Goal: Task Accomplishment & Management: Manage account settings

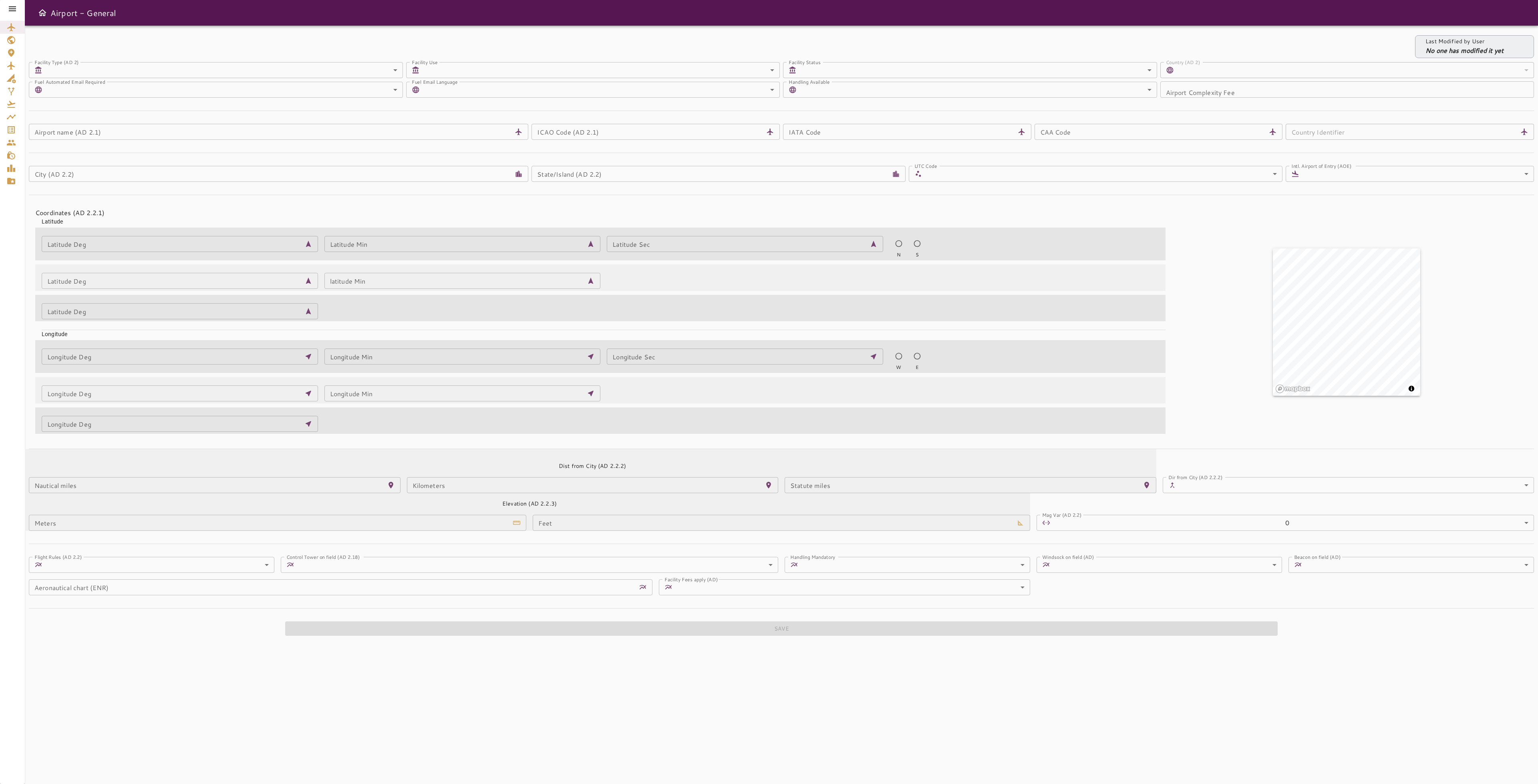
click at [14, 11] on icon at bounding box center [12, 8] width 9 height 9
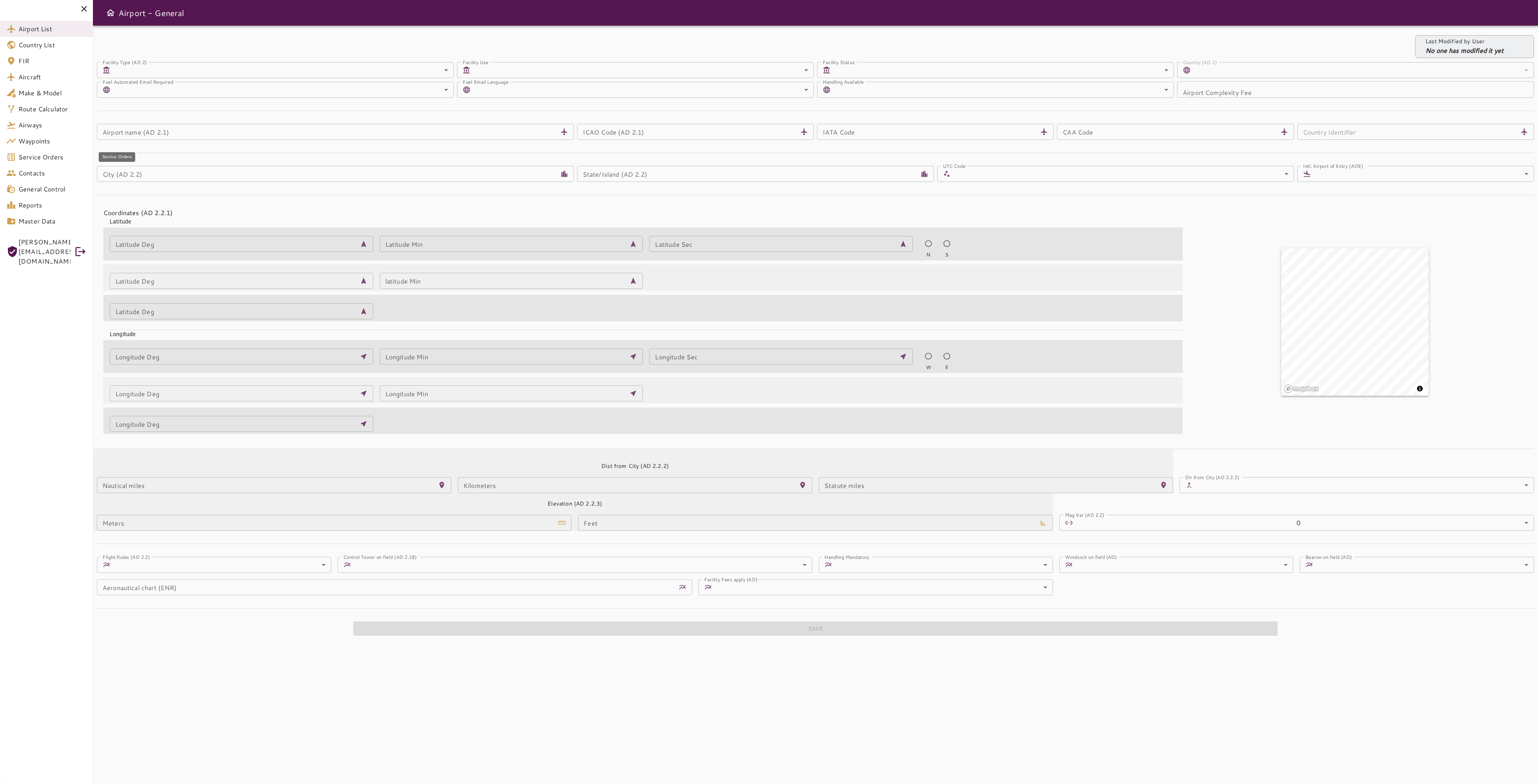
click at [40, 160] on span "Service Orders" at bounding box center [52, 156] width 68 height 9
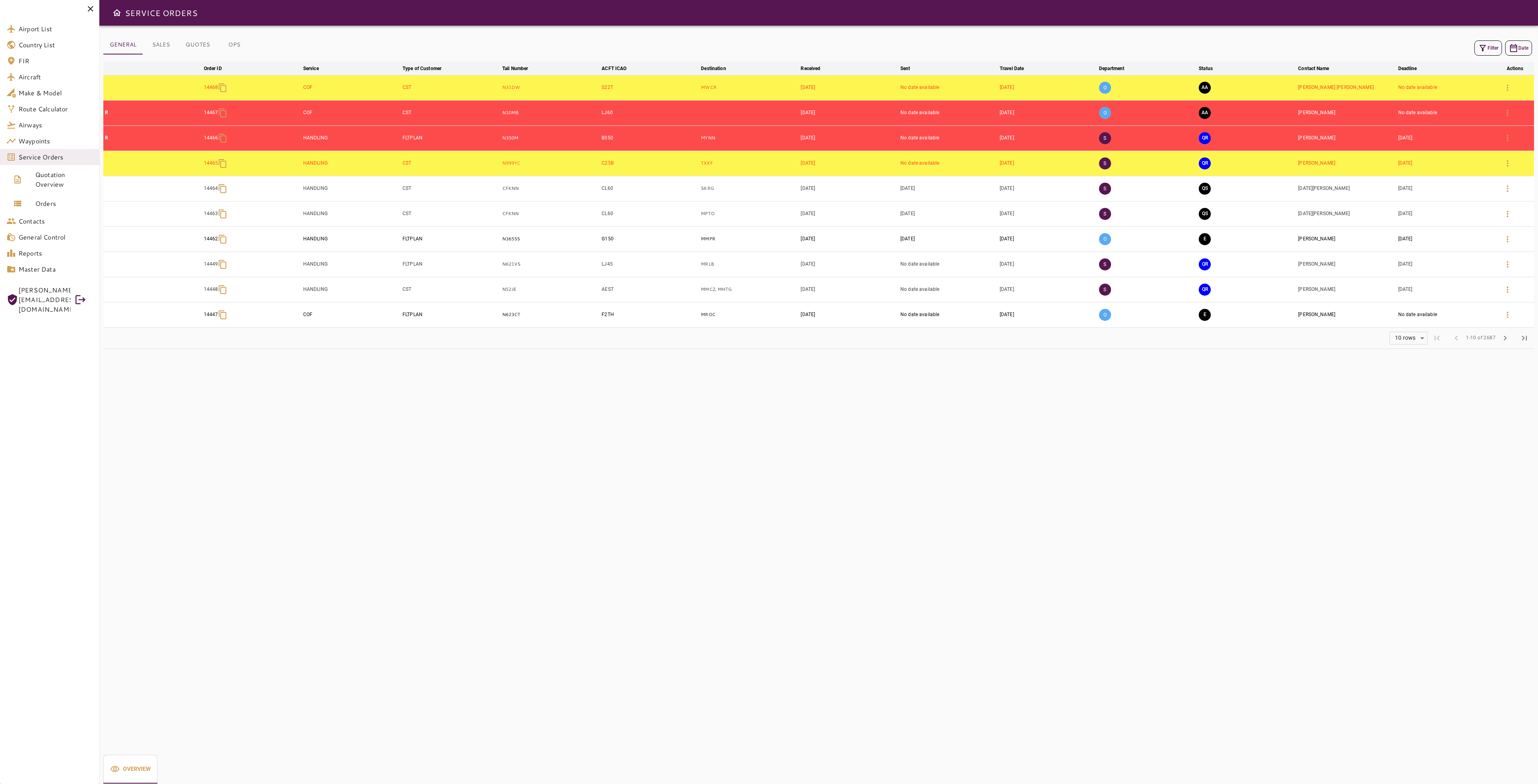
click at [1491, 50] on button "Filter" at bounding box center [1489, 47] width 28 height 15
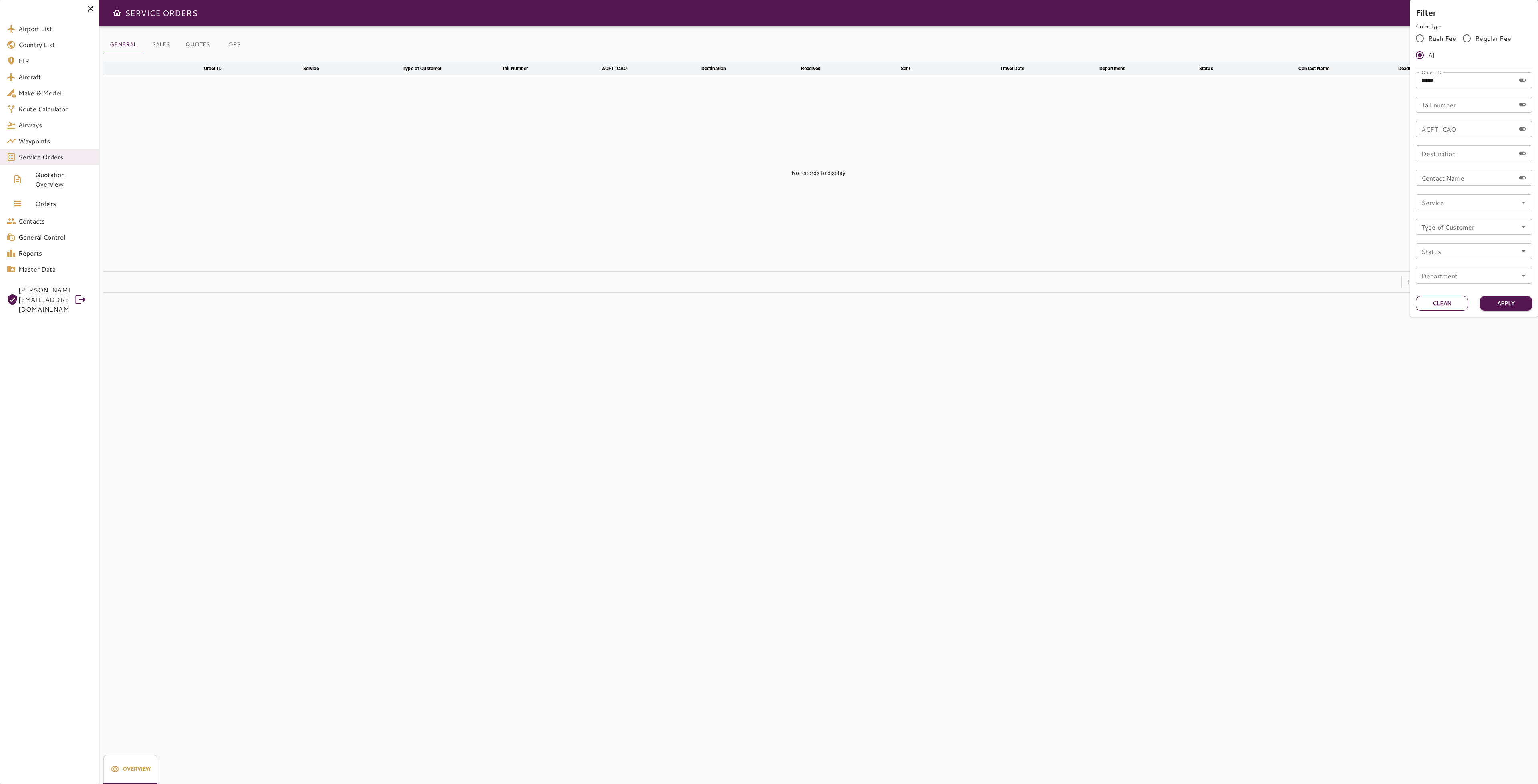
click at [1430, 304] on button "Clean" at bounding box center [1442, 304] width 52 height 15
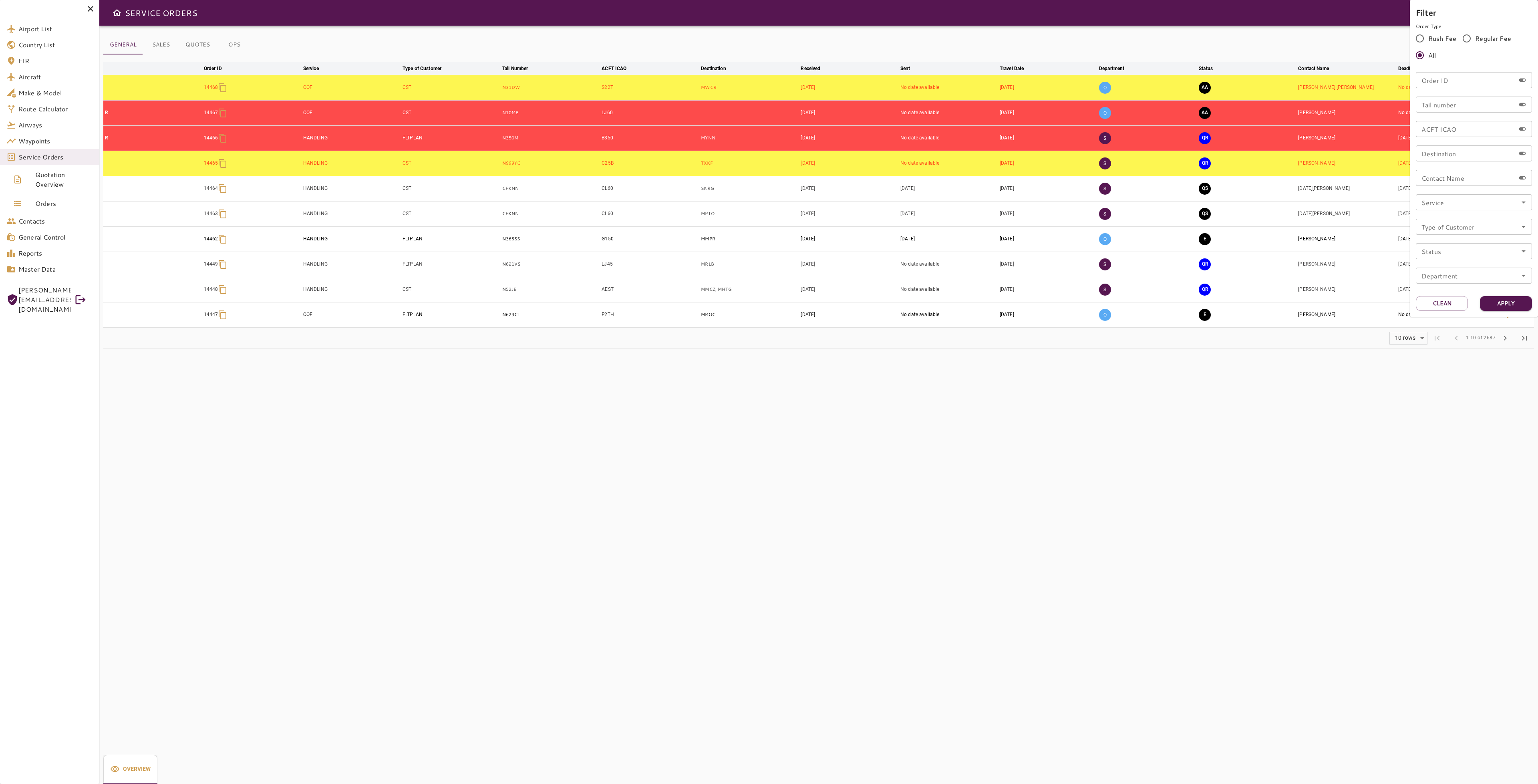
click at [1444, 106] on input "Tail number" at bounding box center [1465, 104] width 100 height 16
type input "*****"
click at [1514, 304] on button "Apply" at bounding box center [1506, 304] width 52 height 15
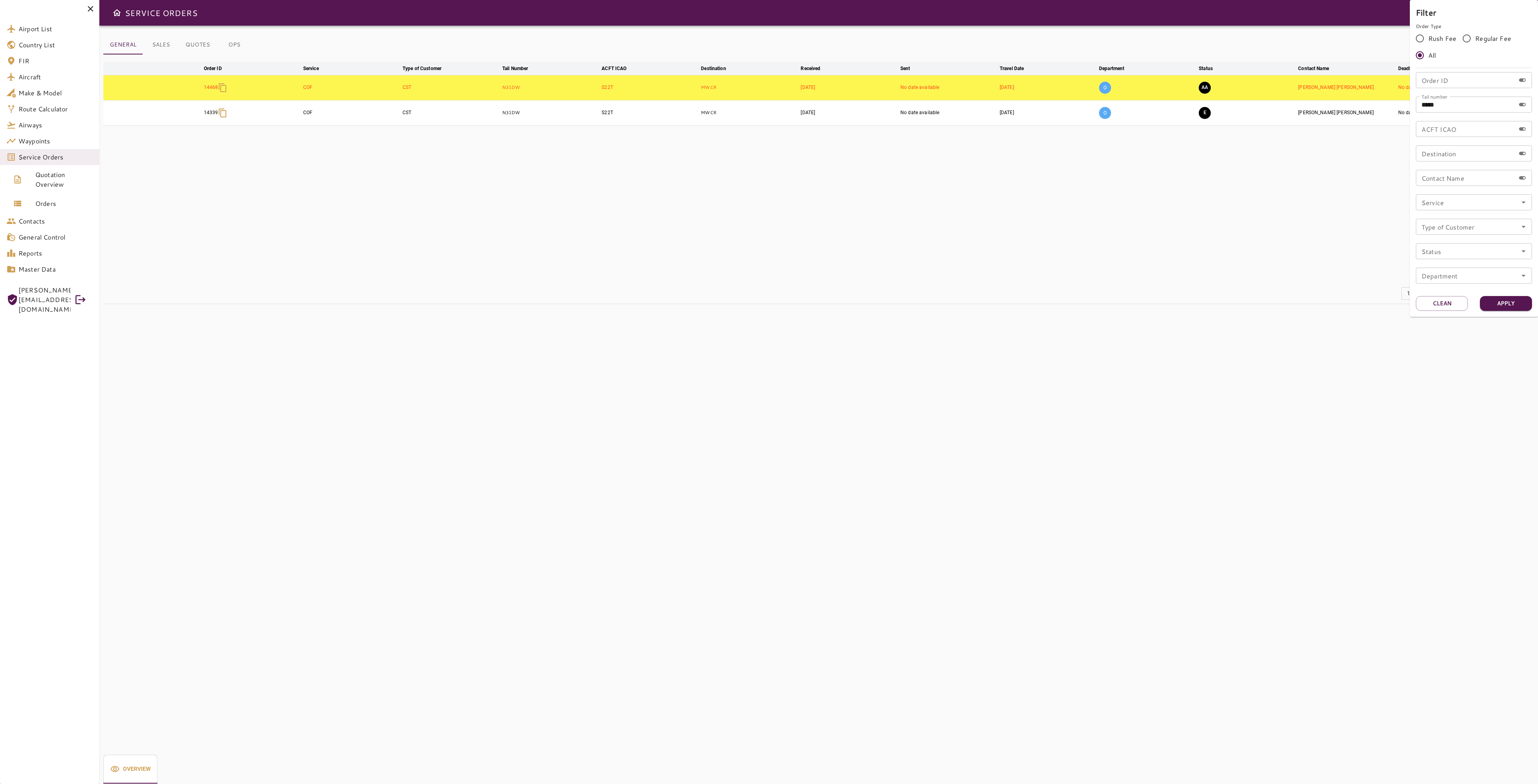
click at [1259, 266] on div at bounding box center [769, 392] width 1538 height 784
click at [1207, 88] on button "AA" at bounding box center [1205, 88] width 12 height 12
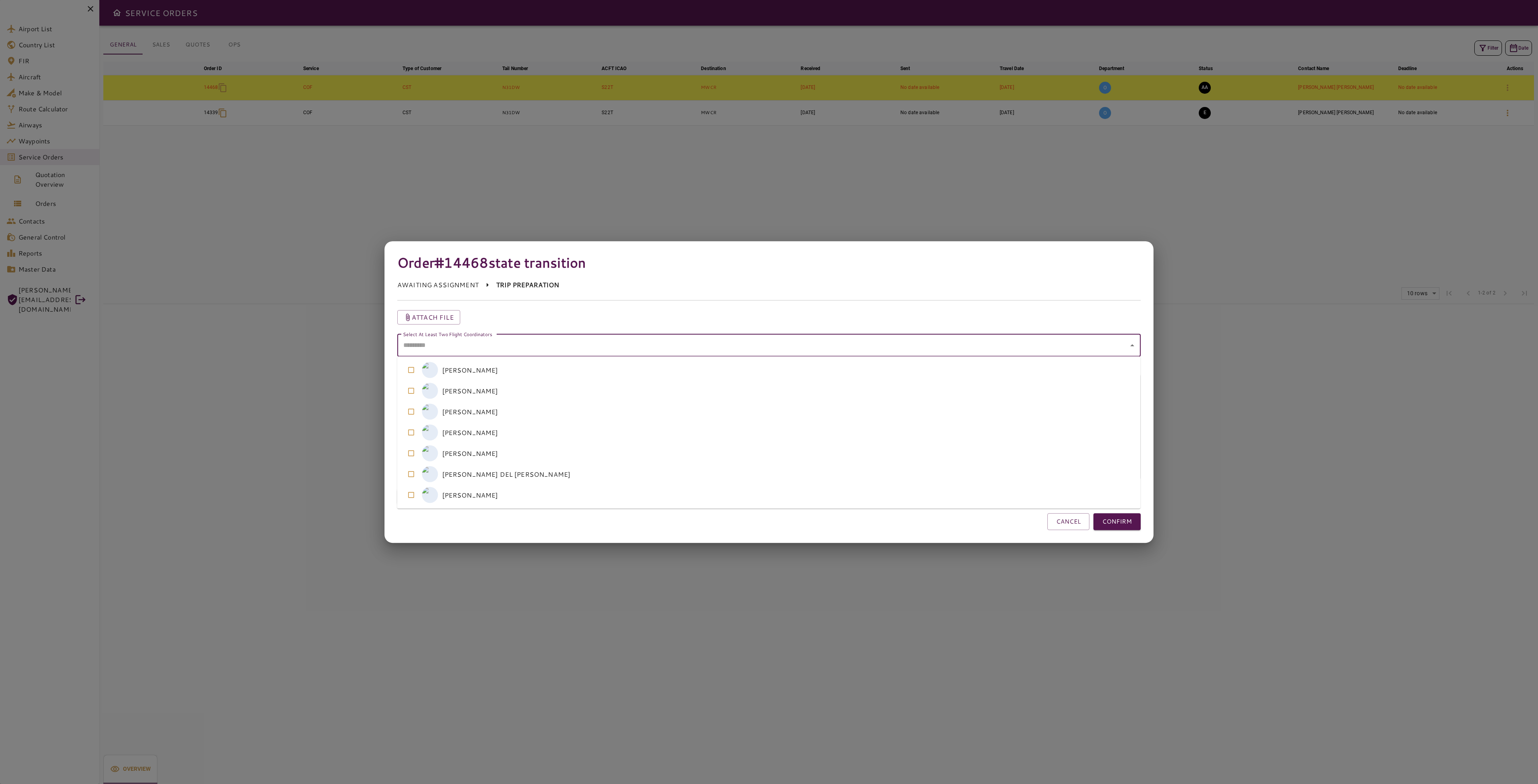
click at [860, 343] on coordinators "Select At Least Two Flight Coordinators" at bounding box center [762, 345] width 724 height 15
click at [516, 471] on coordinators-option-5 "A [PERSON_NAME] DEL [PERSON_NAME]" at bounding box center [769, 474] width 743 height 20
click at [517, 412] on coordinators-option-2 "M [PERSON_NAME]" at bounding box center [769, 412] width 743 height 20
click at [1117, 517] on button "CONFIRM" at bounding box center [1117, 521] width 48 height 17
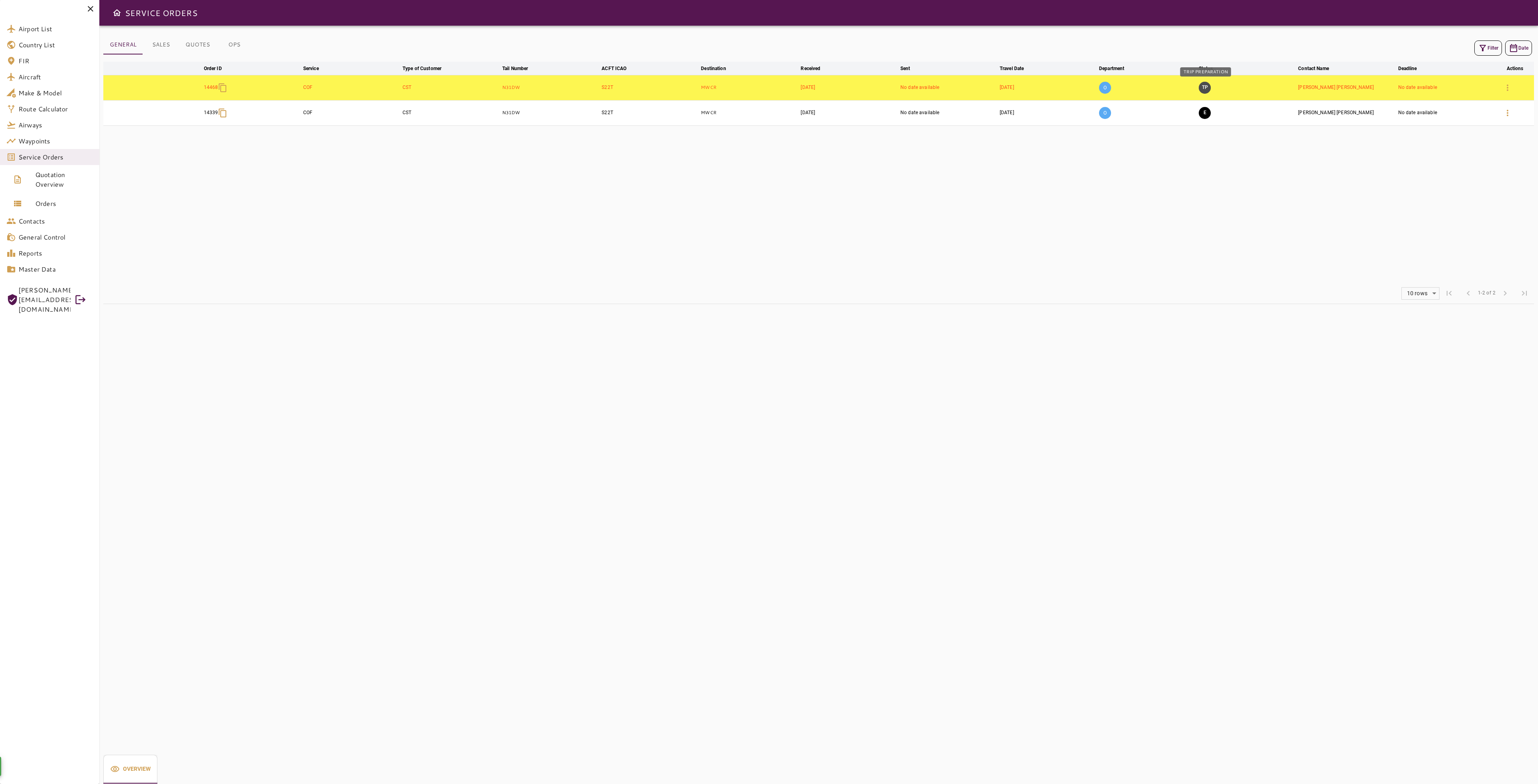
click at [1205, 90] on button "TP" at bounding box center [1205, 88] width 12 height 12
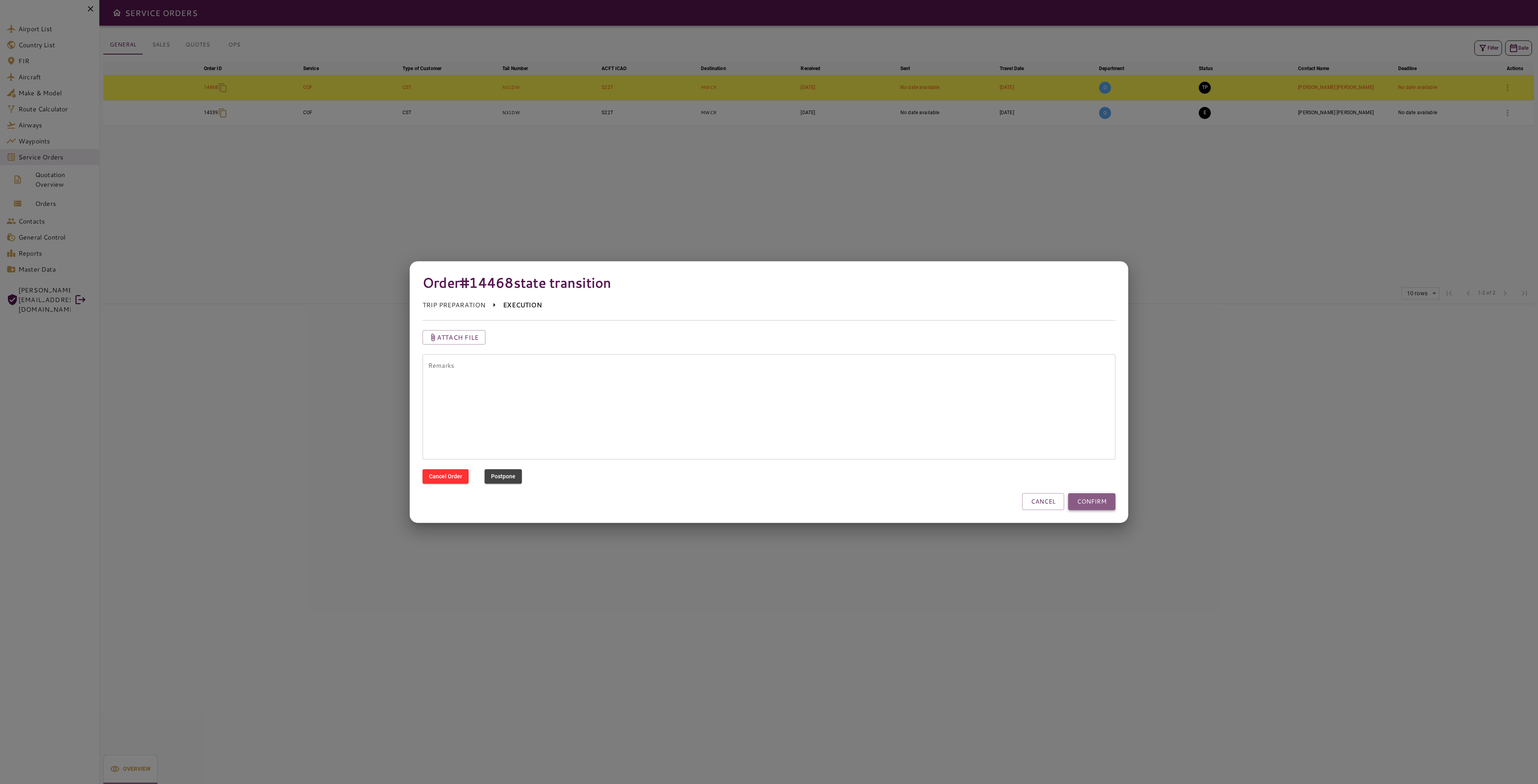
click at [1100, 502] on button "CONFIRM" at bounding box center [1092, 501] width 48 height 17
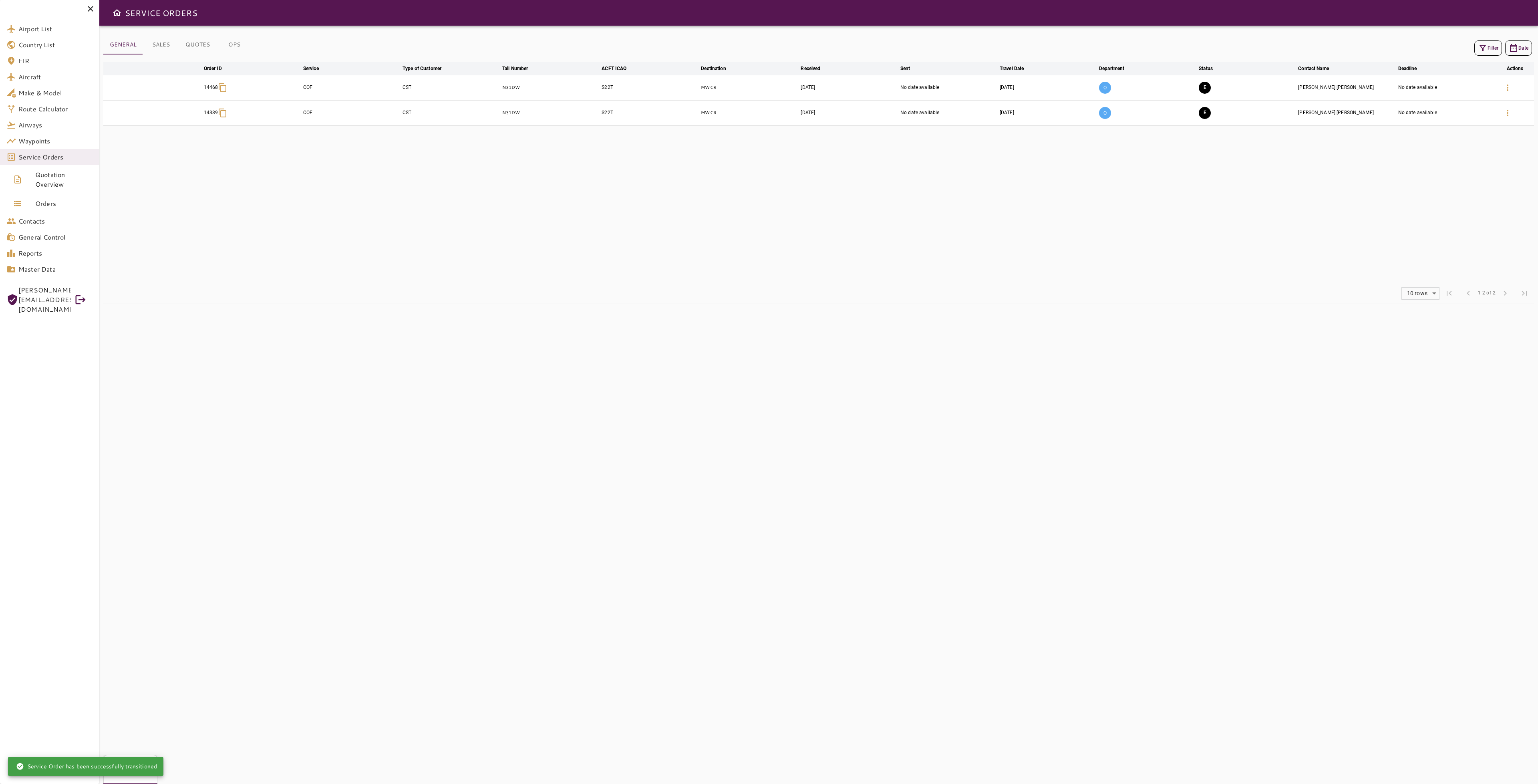
click at [1485, 48] on icon "button" at bounding box center [1483, 47] width 9 height 9
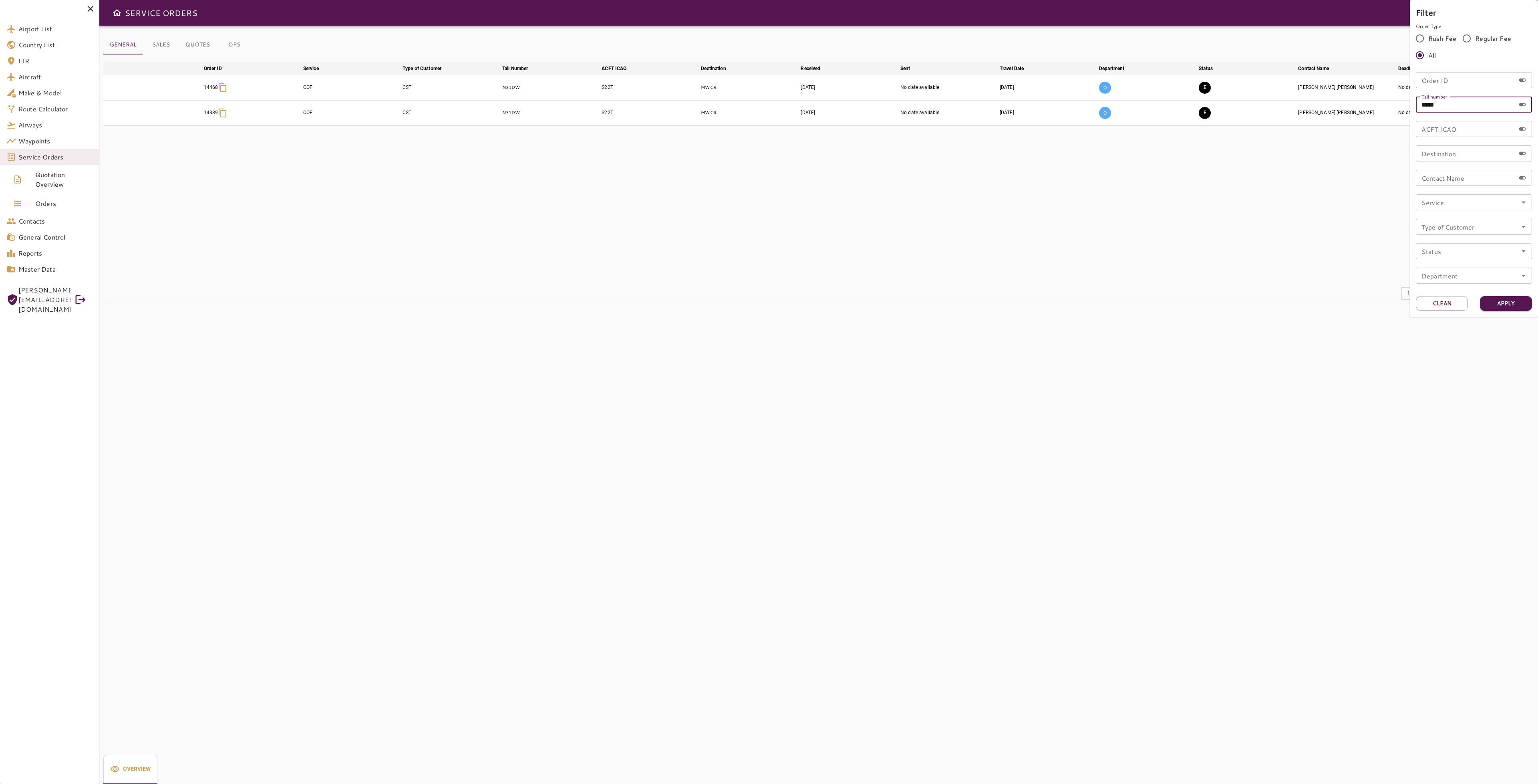
drag, startPoint x: 1450, startPoint y: 106, endPoint x: 1426, endPoint y: 102, distance: 24.3
click at [1426, 102] on input "*****" at bounding box center [1465, 104] width 100 height 16
type input "*****"
click at [1497, 302] on button "Apply" at bounding box center [1506, 304] width 52 height 15
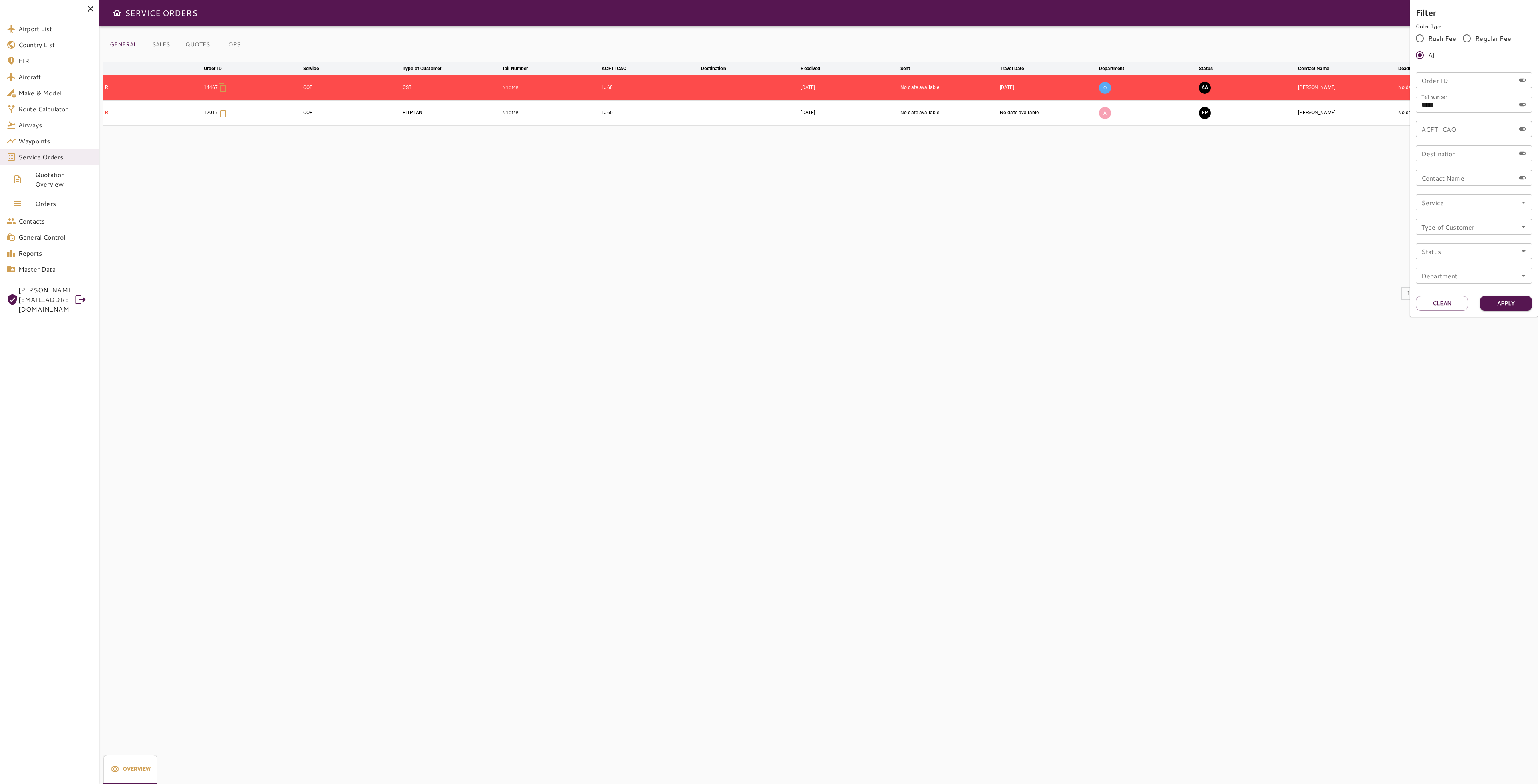
click at [1233, 89] on div at bounding box center [769, 392] width 1538 height 784
click at [1208, 85] on button "AA" at bounding box center [1205, 88] width 12 height 12
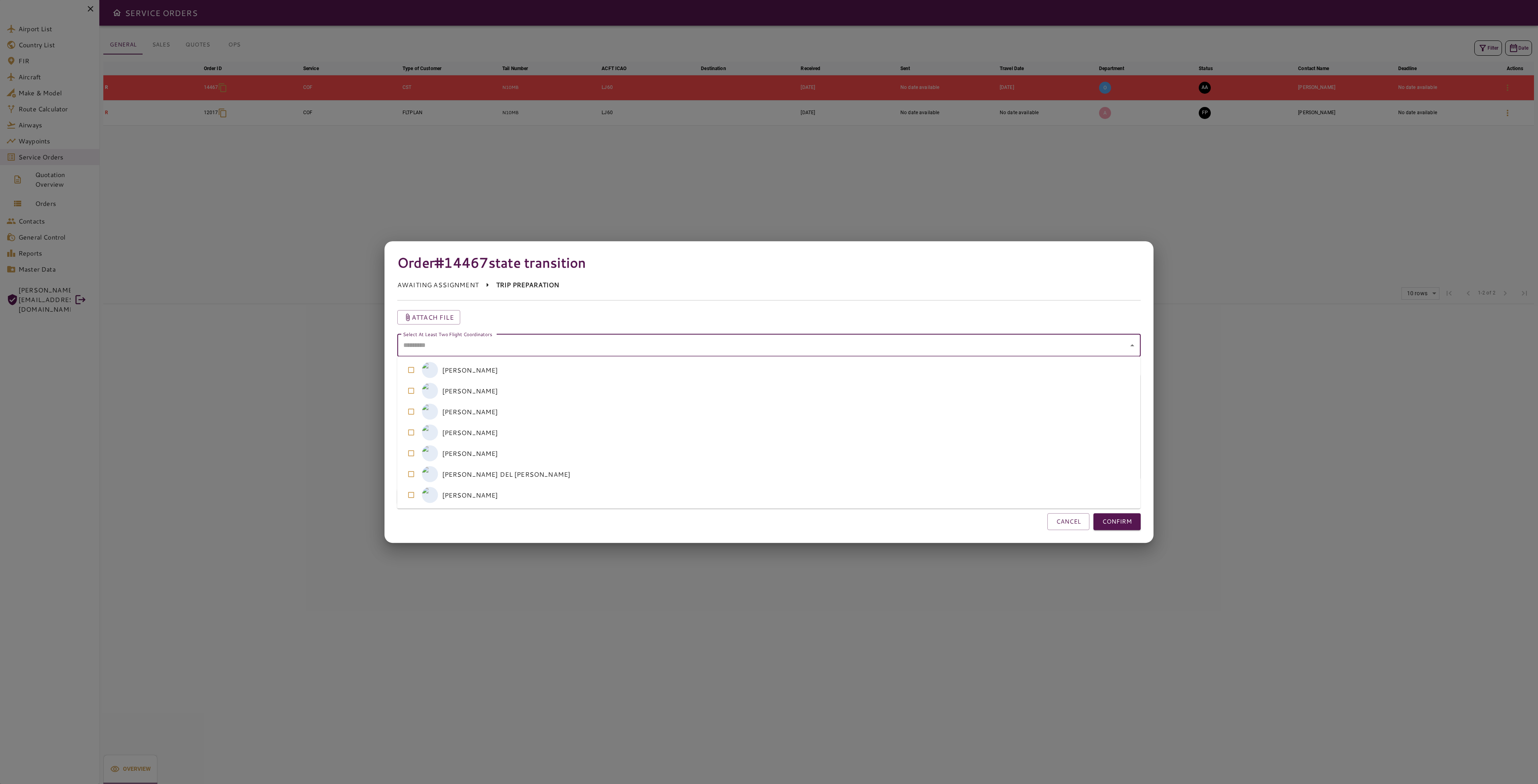
click at [973, 345] on coordinators "Select At Least Two Flight Coordinators" at bounding box center [762, 345] width 724 height 15
click at [507, 412] on coordinators-option-2 "M [PERSON_NAME]" at bounding box center [769, 412] width 743 height 20
click at [483, 480] on coordinators-option-5 "A [PERSON_NAME] DEL [PERSON_NAME]" at bounding box center [769, 474] width 743 height 20
click at [1118, 521] on button "CONFIRM" at bounding box center [1117, 521] width 48 height 17
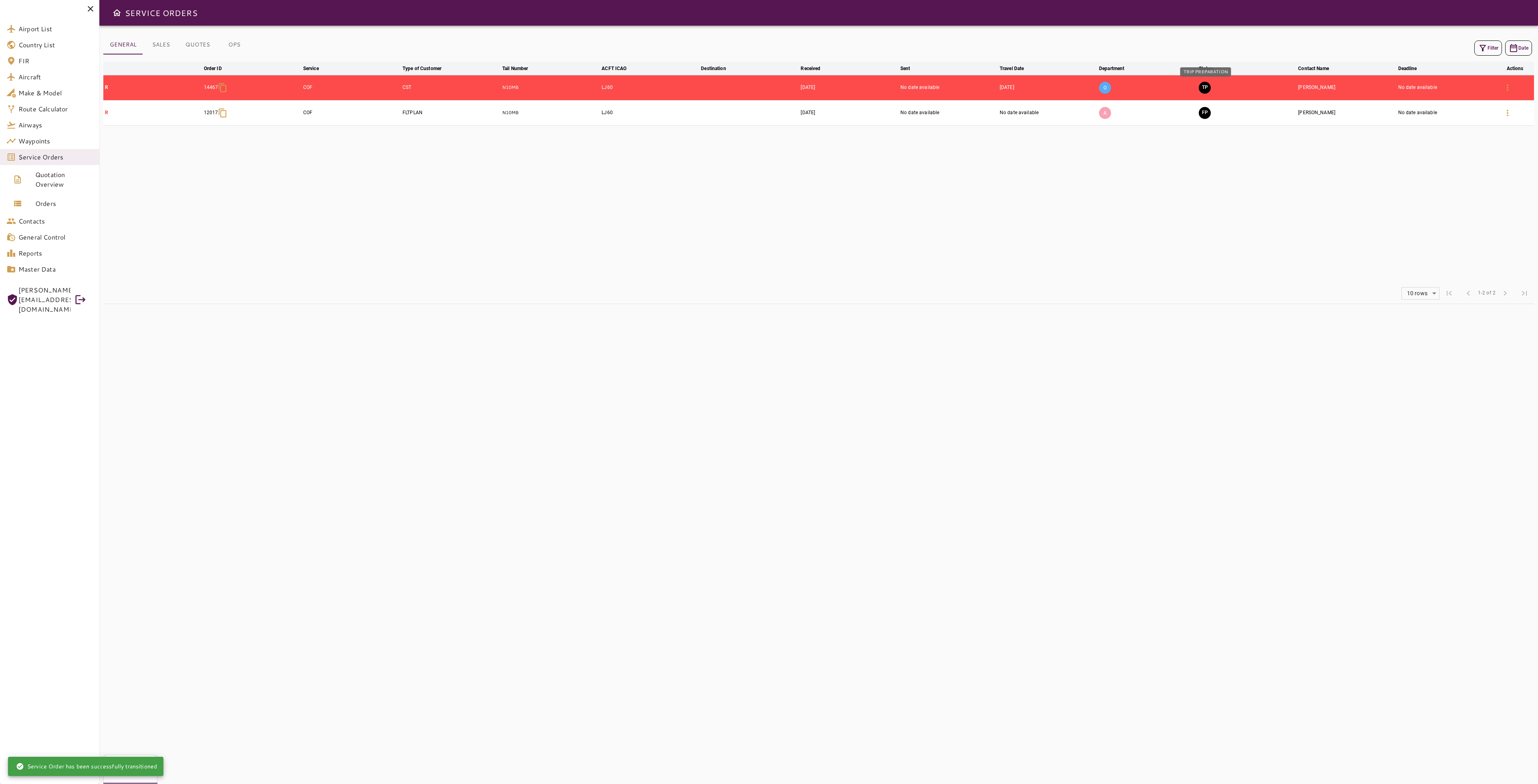
click at [1204, 84] on button "TP" at bounding box center [1205, 88] width 12 height 12
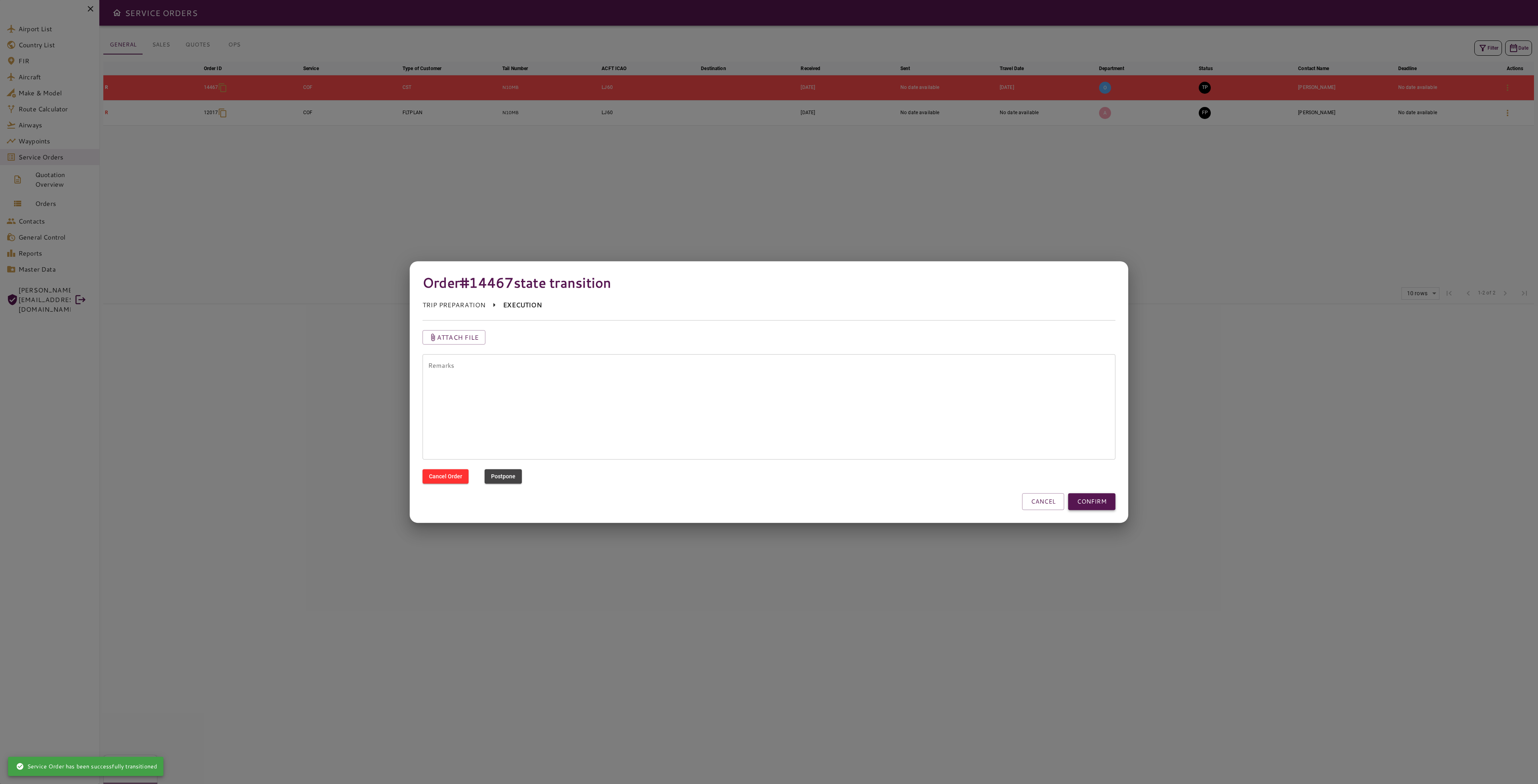
click at [1107, 500] on button "CONFIRM" at bounding box center [1092, 501] width 48 height 17
